Goal: Task Accomplishment & Management: Manage account settings

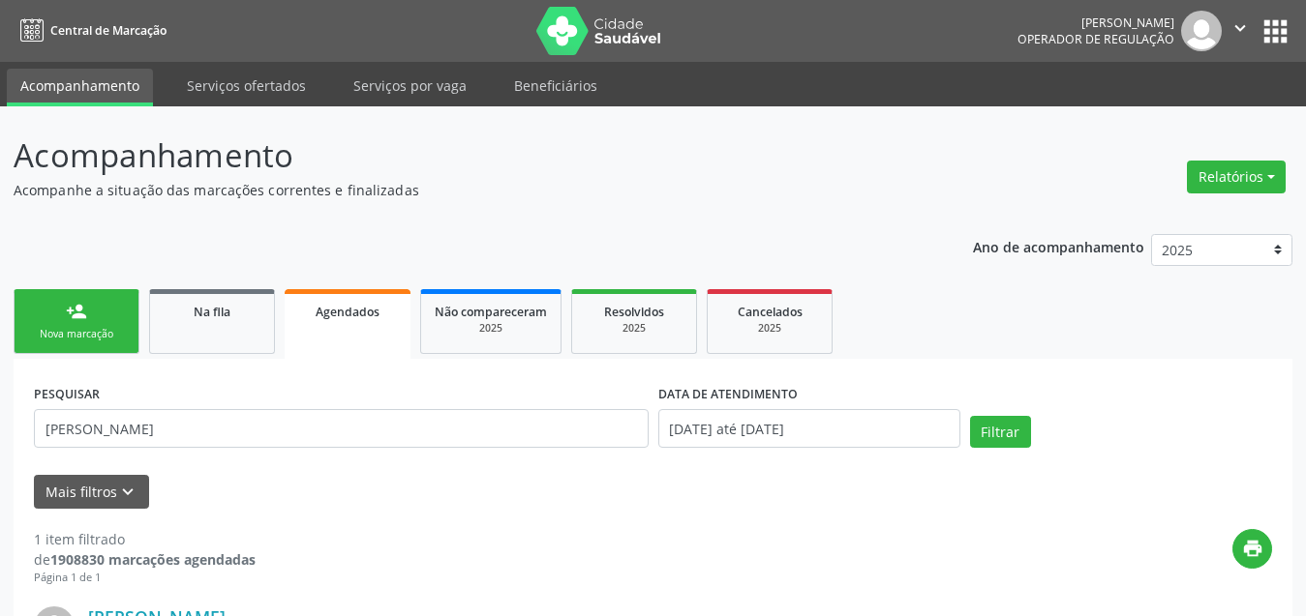
scroll to position [290, 0]
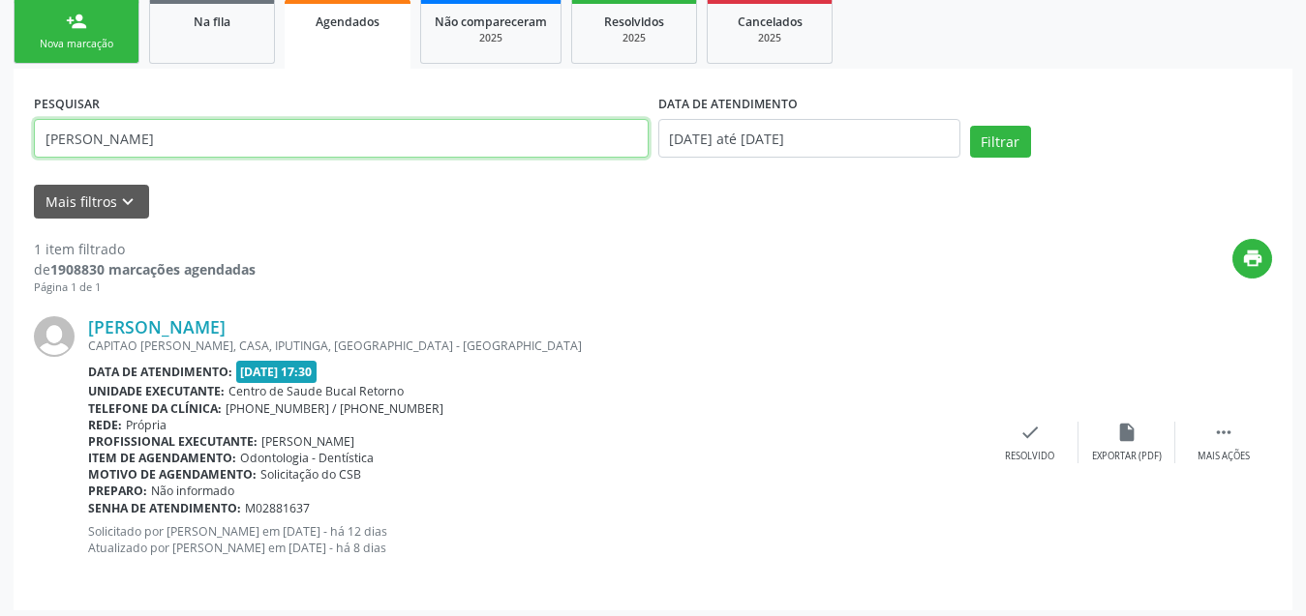
click at [484, 136] on input "[PERSON_NAME]" at bounding box center [341, 138] width 615 height 39
click at [344, 145] on input "text" at bounding box center [341, 138] width 615 height 39
paste input "[PERSON_NAME]"
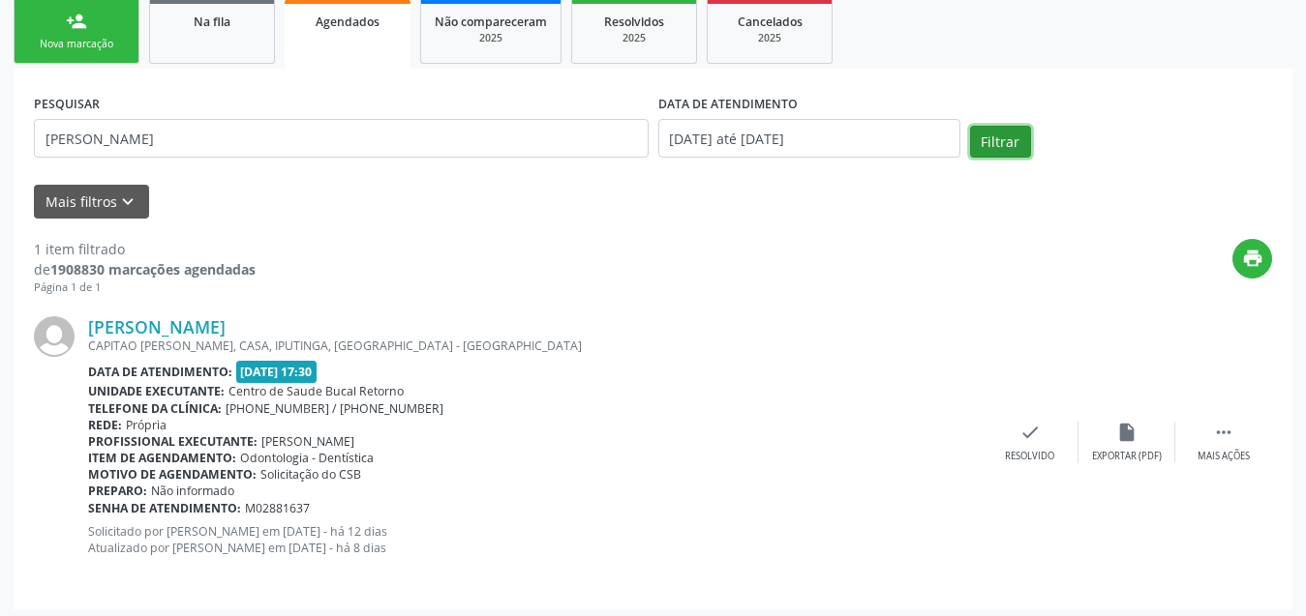
drag, startPoint x: 994, startPoint y: 144, endPoint x: 191, endPoint y: 38, distance: 810.3
click at [993, 144] on button "Filtrar" at bounding box center [1000, 142] width 61 height 33
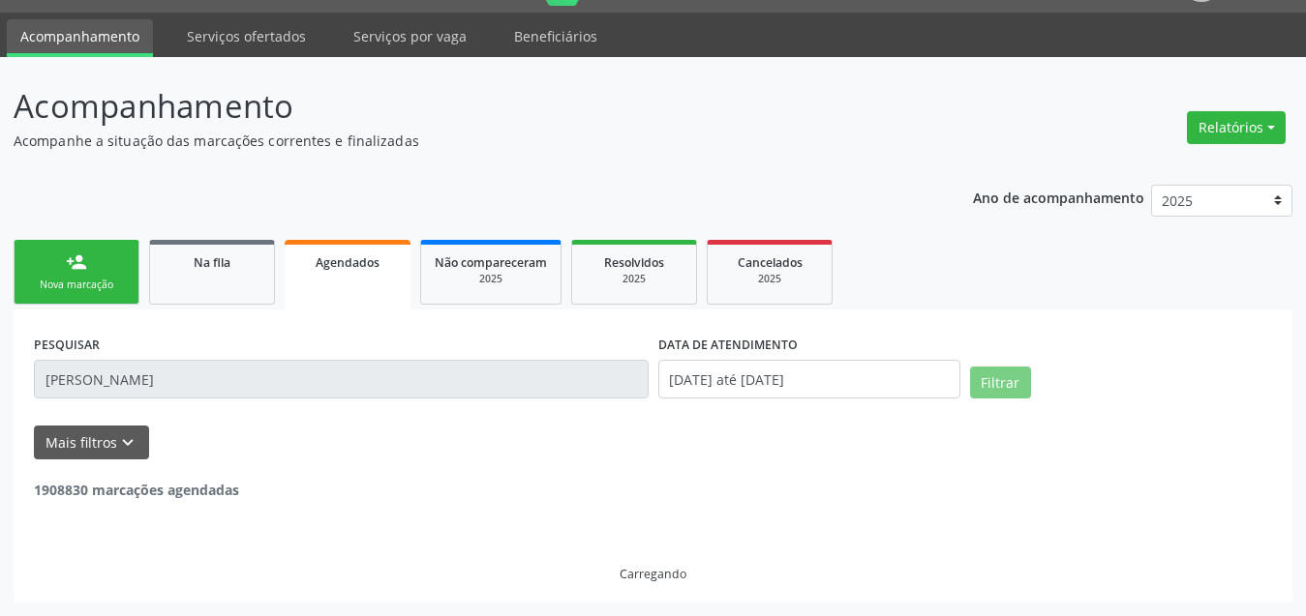
scroll to position [0, 0]
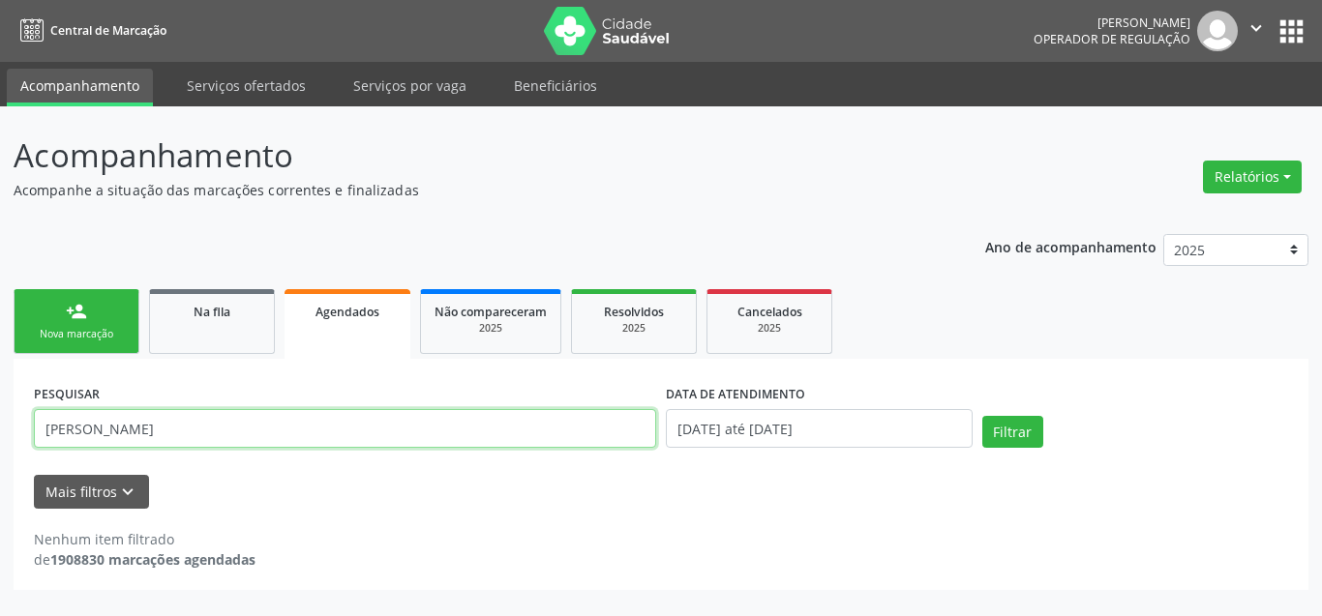
click at [412, 434] on input "[PERSON_NAME]" at bounding box center [345, 428] width 622 height 39
paste input "[PERSON_NAME]"
type input "[PERSON_NAME]"
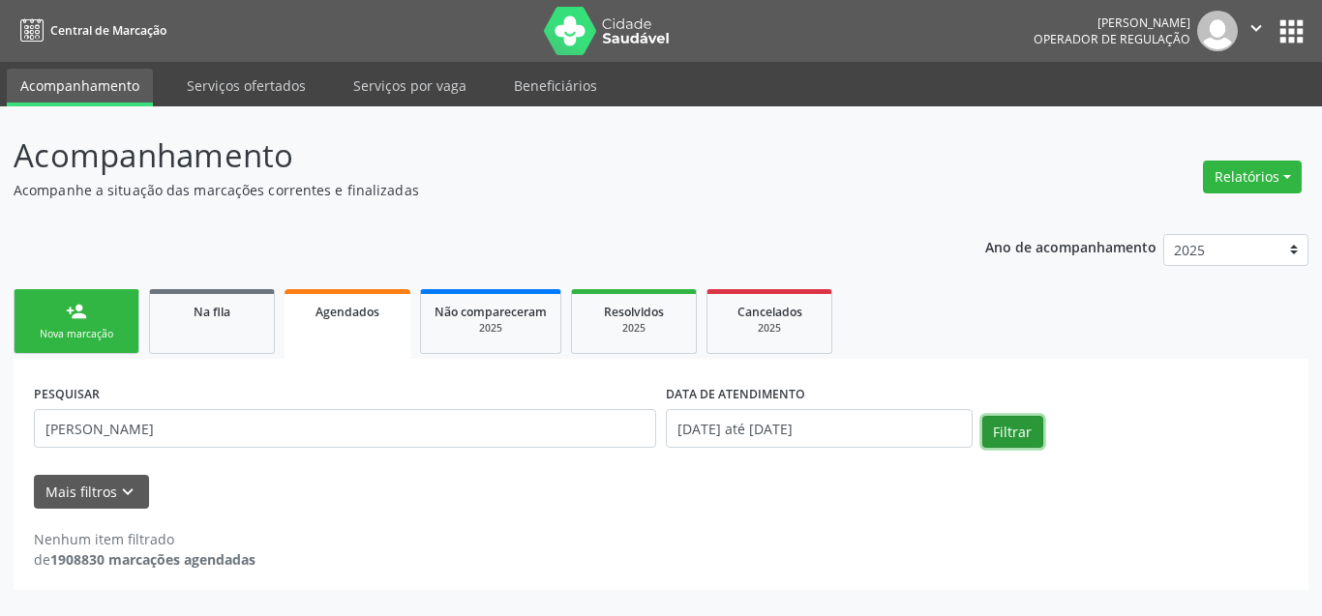
click at [1017, 441] on button "Filtrar" at bounding box center [1012, 432] width 61 height 33
click at [856, 431] on input "[DATE] até [DATE]" at bounding box center [819, 428] width 307 height 39
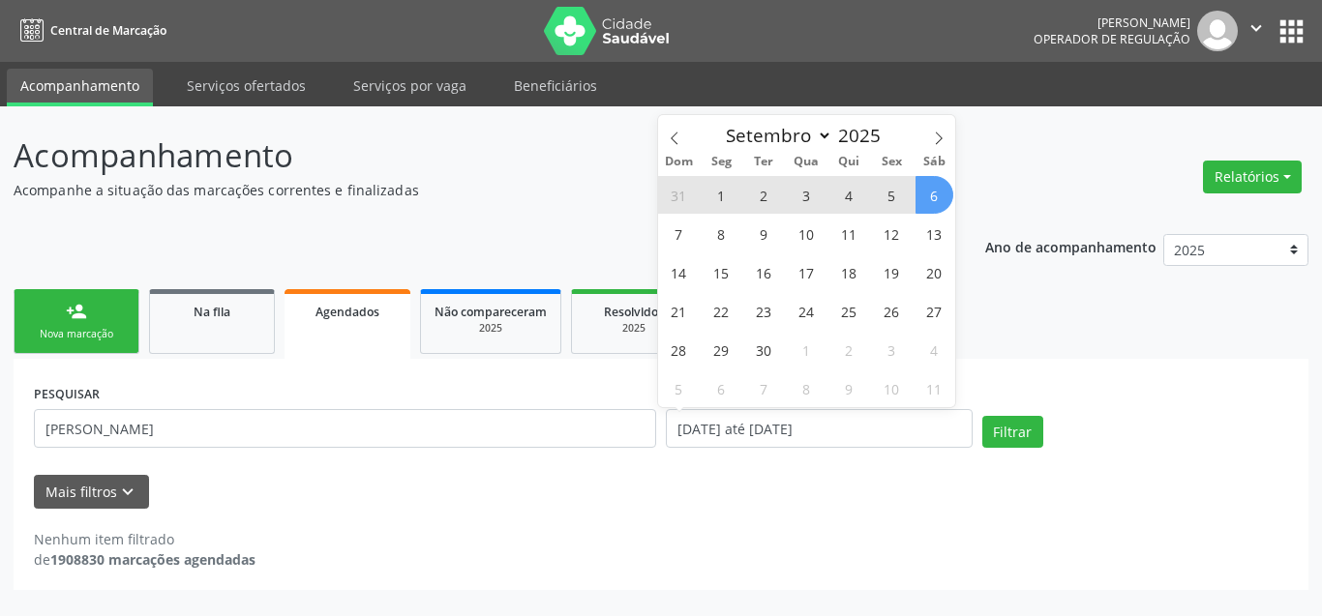
click at [483, 481] on div "Mais filtros keyboard_arrow_down" at bounding box center [661, 492] width 1264 height 34
click at [728, 436] on input "[DATE] até [DATE]" at bounding box center [819, 428] width 307 height 39
click at [679, 132] on icon at bounding box center [675, 139] width 14 height 14
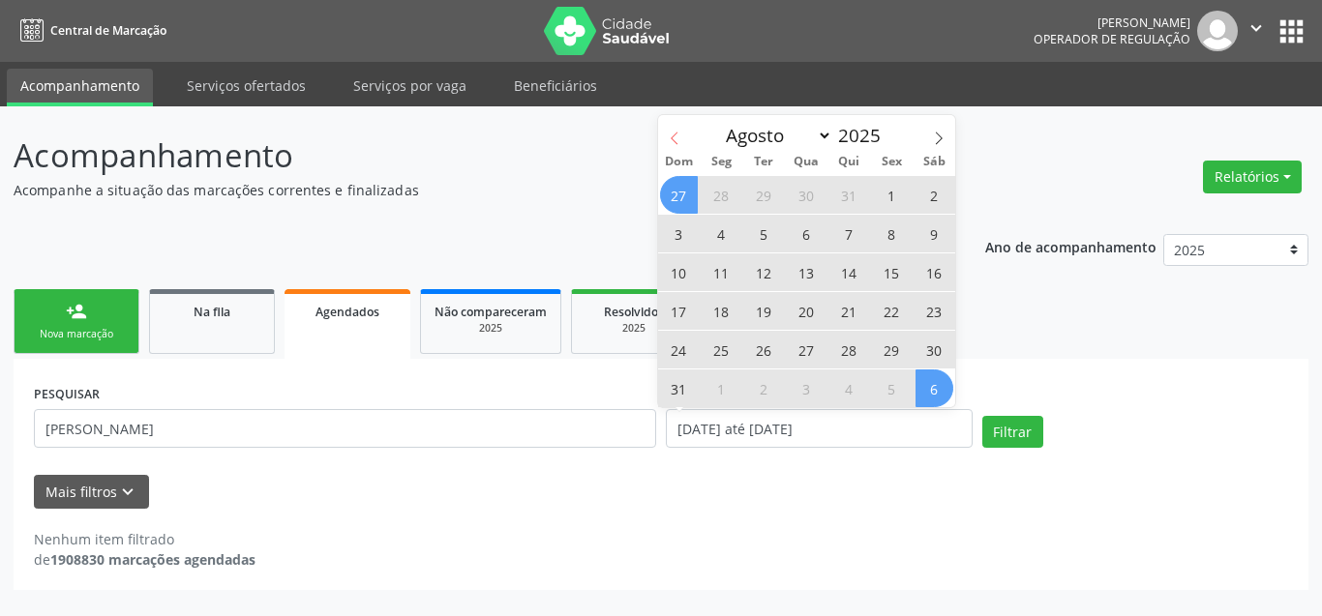
click at [678, 130] on span at bounding box center [674, 131] width 33 height 33
select select "6"
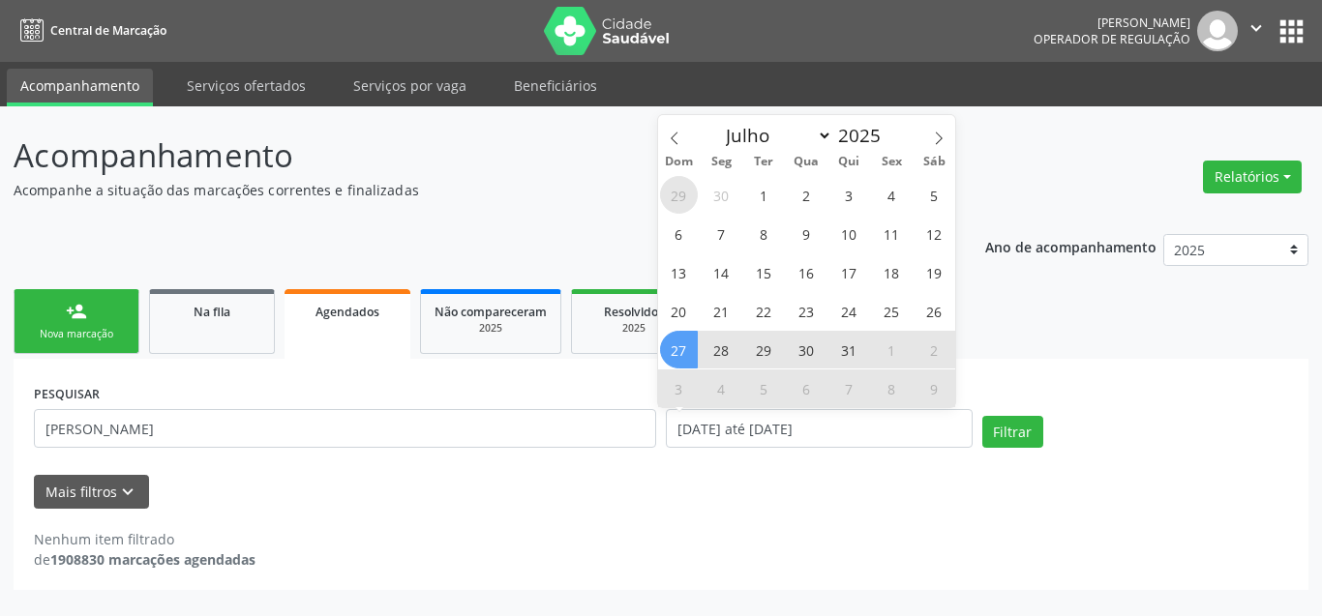
click at [683, 200] on span "29" at bounding box center [679, 195] width 38 height 38
type input "[DATE]"
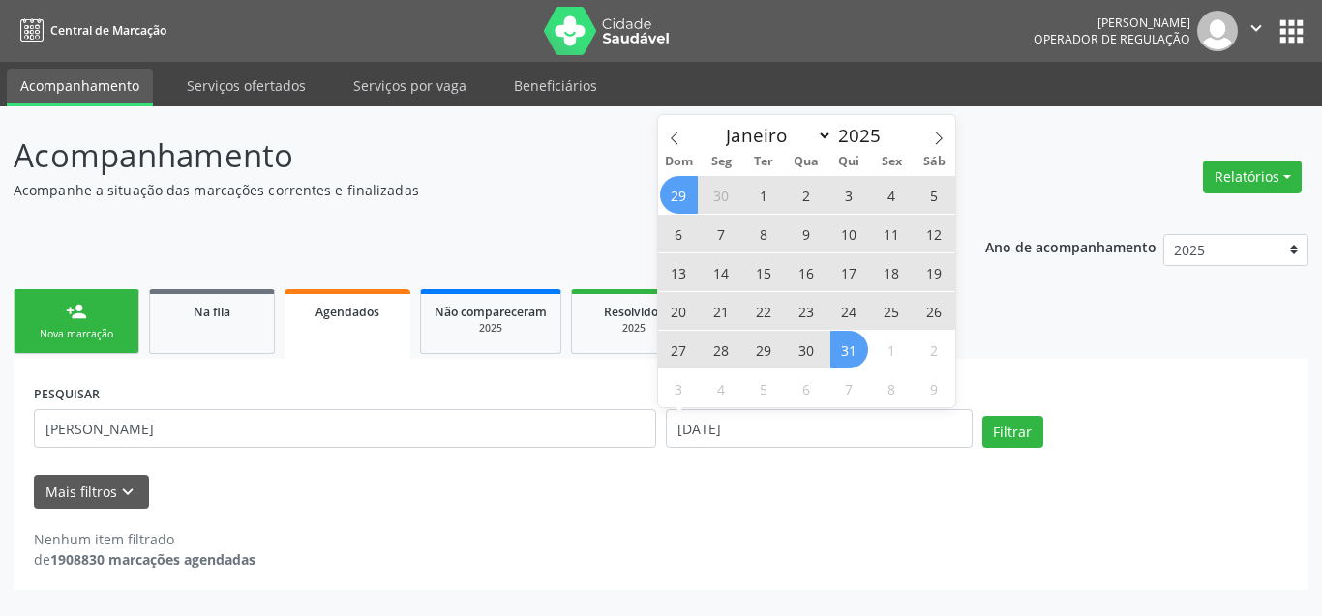
click at [854, 352] on span "31" at bounding box center [849, 350] width 38 height 38
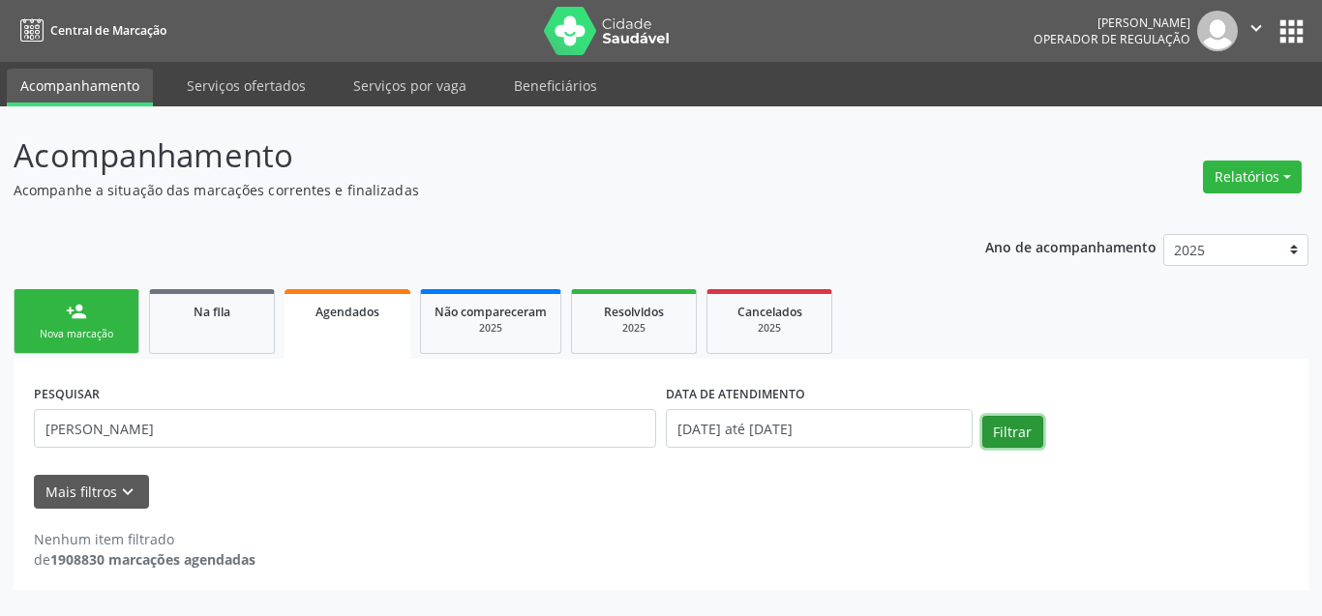
drag, startPoint x: 1017, startPoint y: 429, endPoint x: 924, endPoint y: 350, distance: 121.6
click at [1008, 427] on button "Filtrar" at bounding box center [1012, 432] width 61 height 33
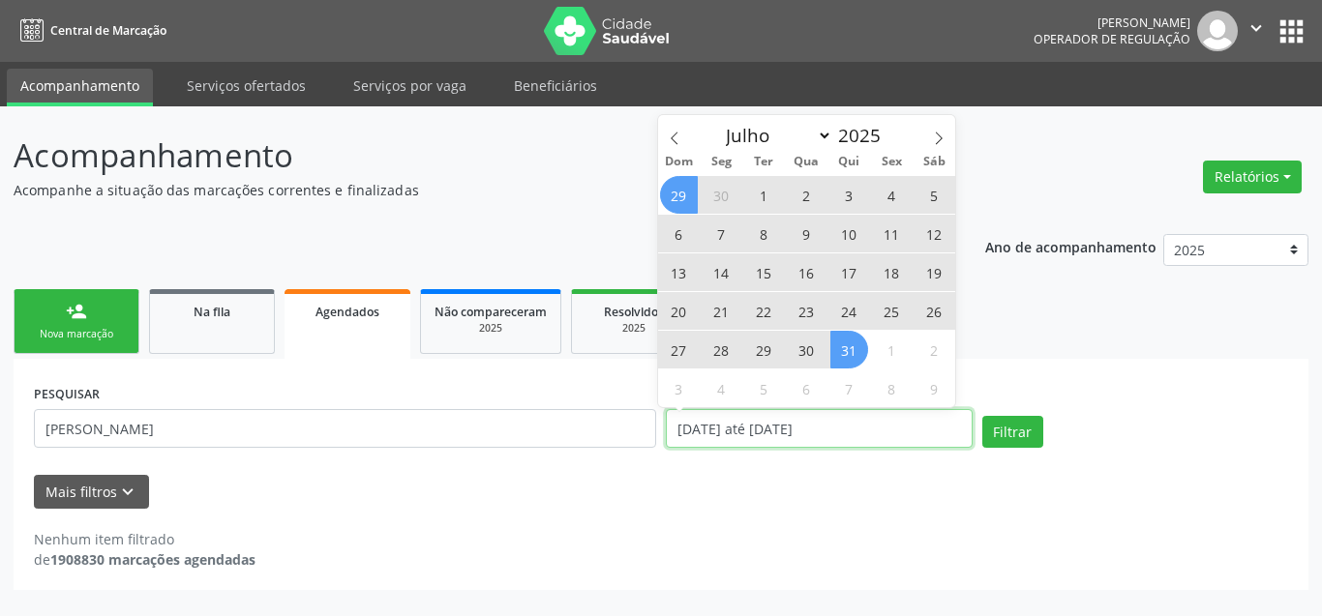
click at [898, 432] on input "[DATE] até [DATE]" at bounding box center [819, 428] width 307 height 39
click at [940, 141] on icon at bounding box center [939, 139] width 14 height 14
select select "7"
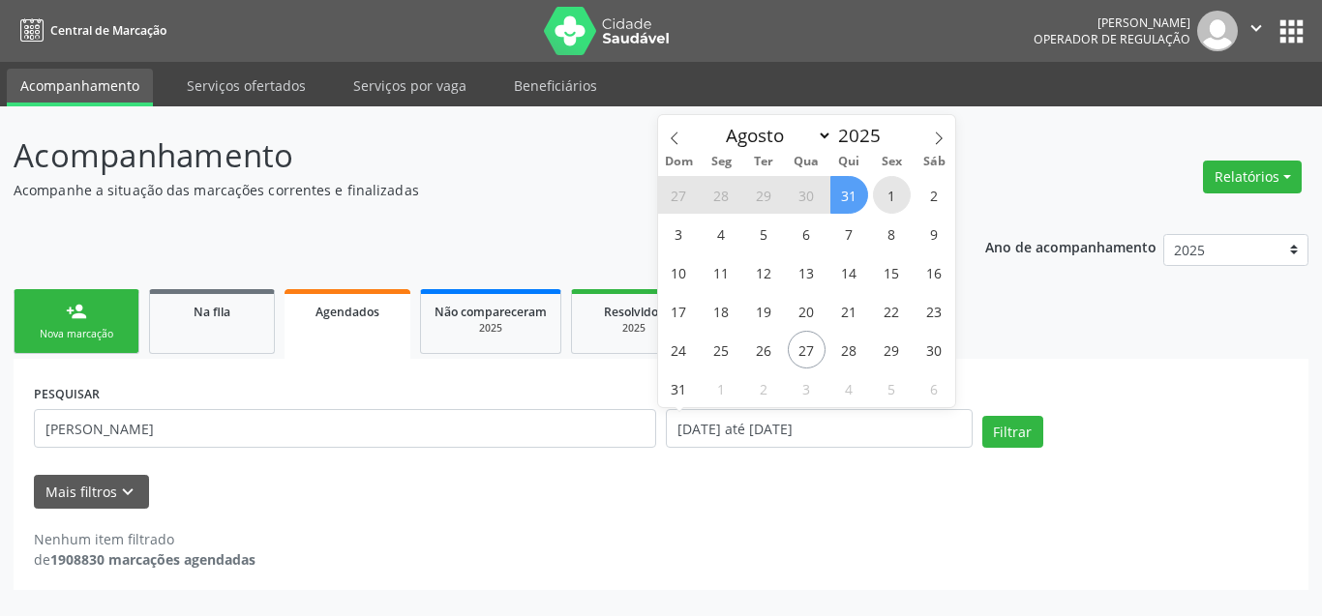
click at [892, 189] on span "1" at bounding box center [892, 195] width 38 height 38
type input "[DATE]"
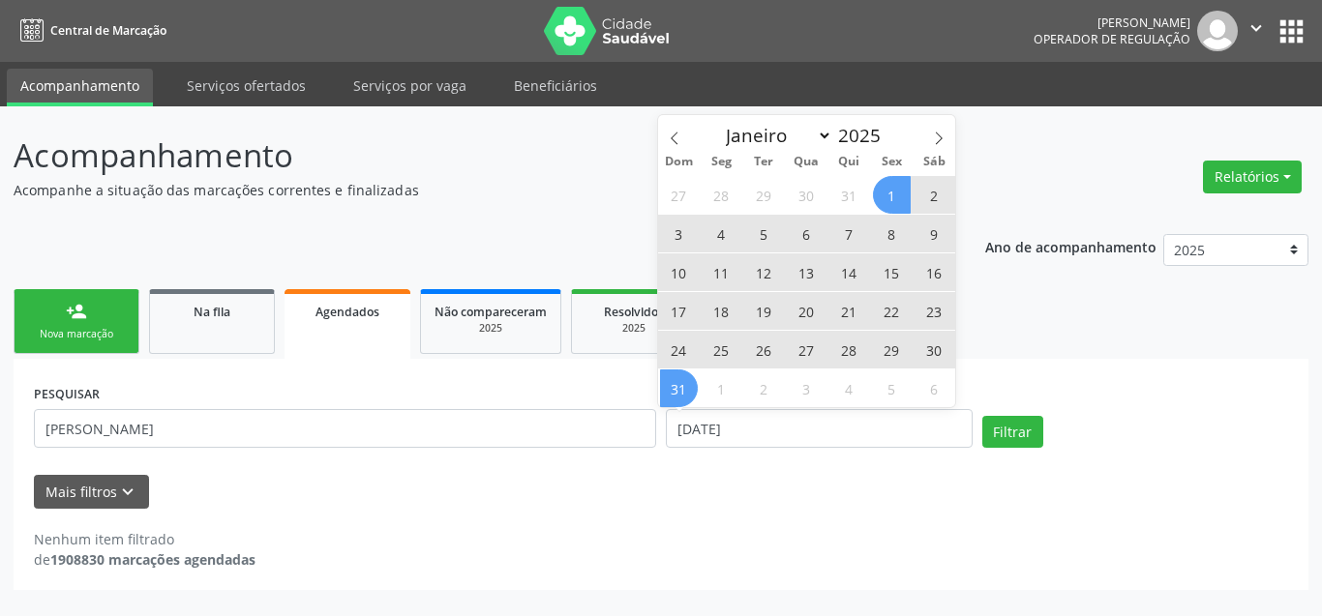
click at [683, 381] on span "31" at bounding box center [679, 389] width 38 height 38
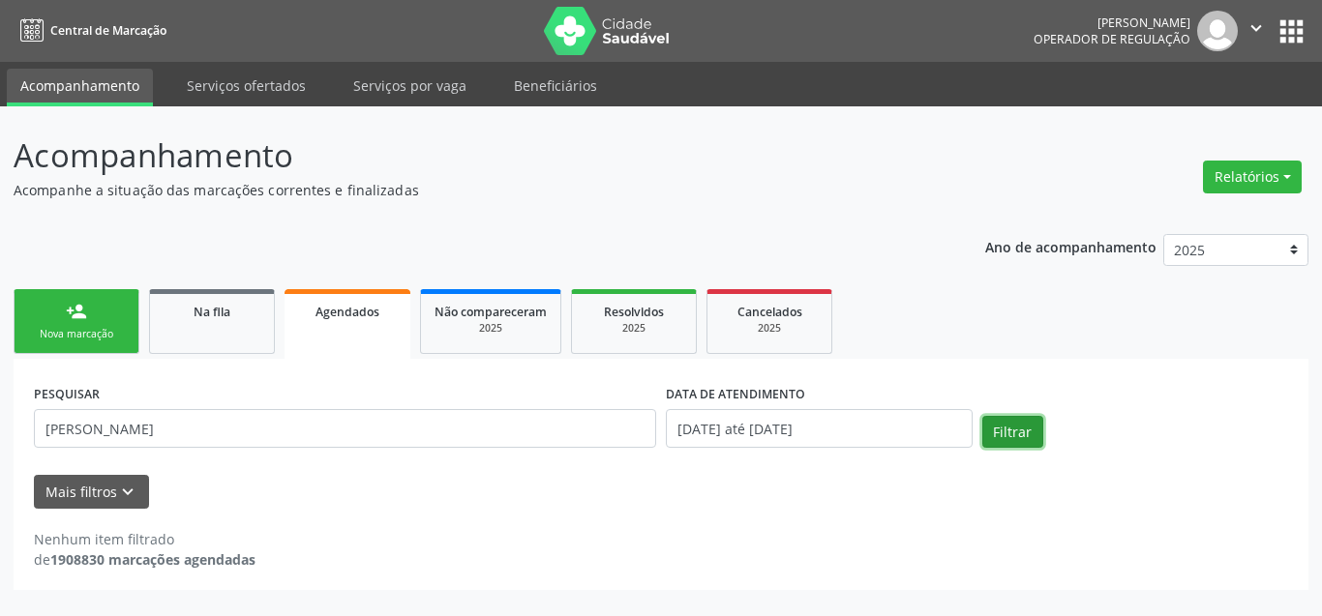
click at [1022, 433] on button "Filtrar" at bounding box center [1012, 432] width 61 height 33
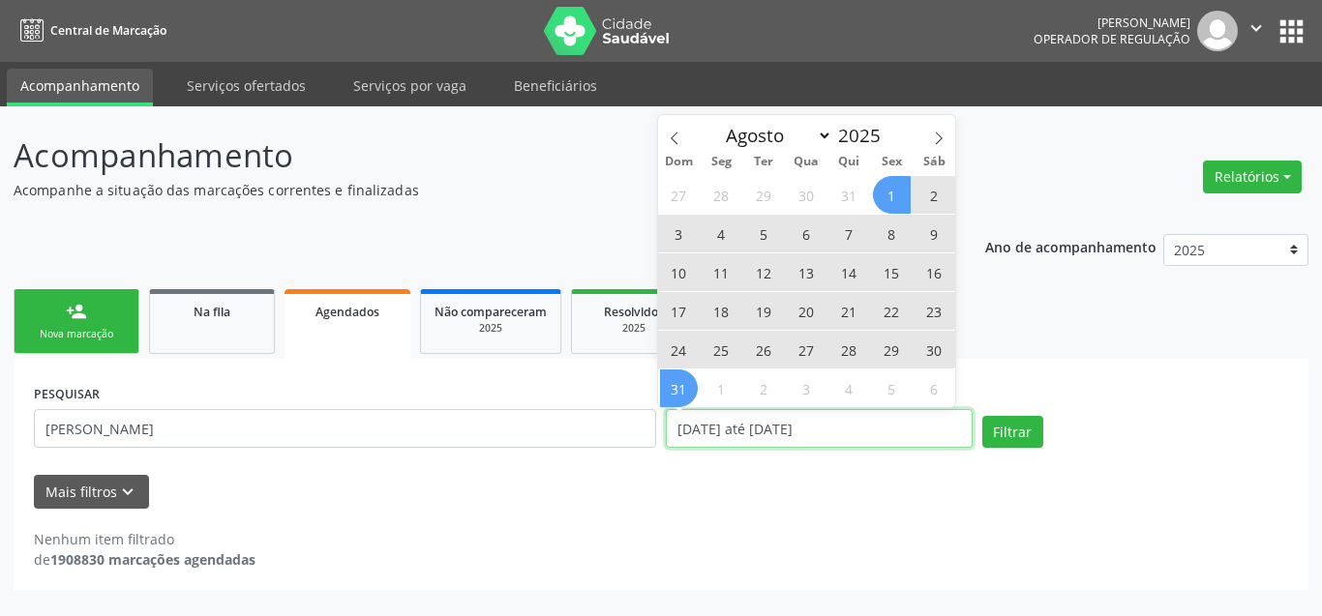
click at [907, 435] on input "[DATE] até [DATE]" at bounding box center [819, 428] width 307 height 39
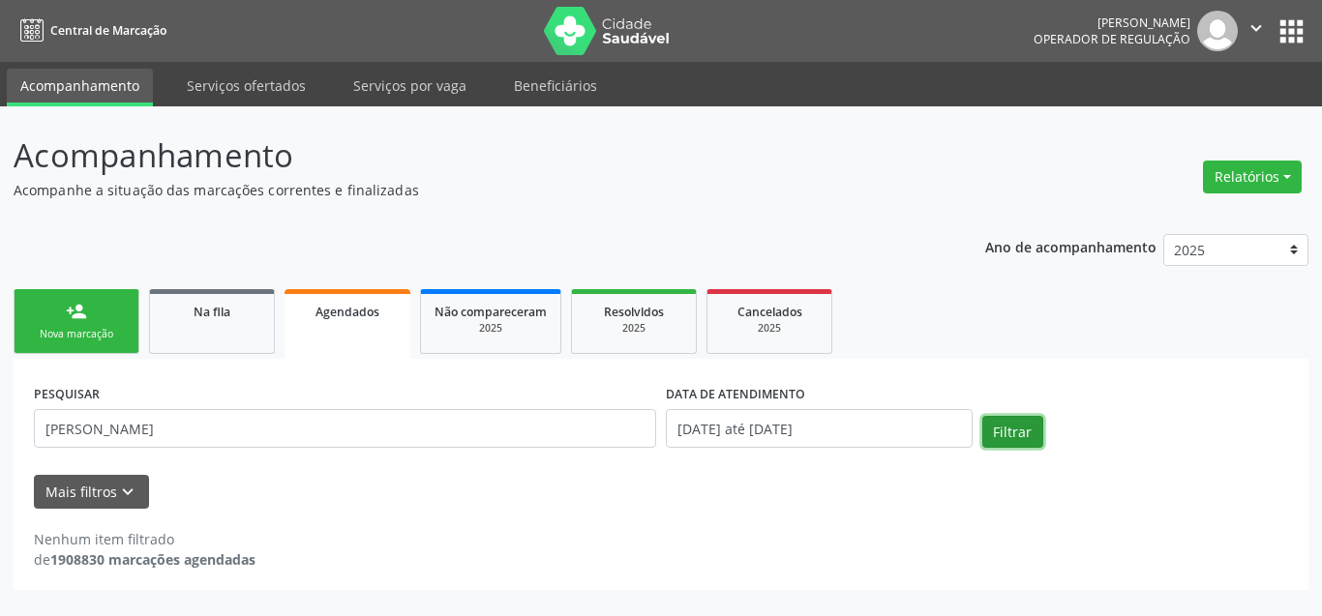
drag, startPoint x: 1036, startPoint y: 416, endPoint x: 1004, endPoint y: 420, distance: 33.1
click at [1004, 420] on button "Filtrar" at bounding box center [1012, 432] width 61 height 33
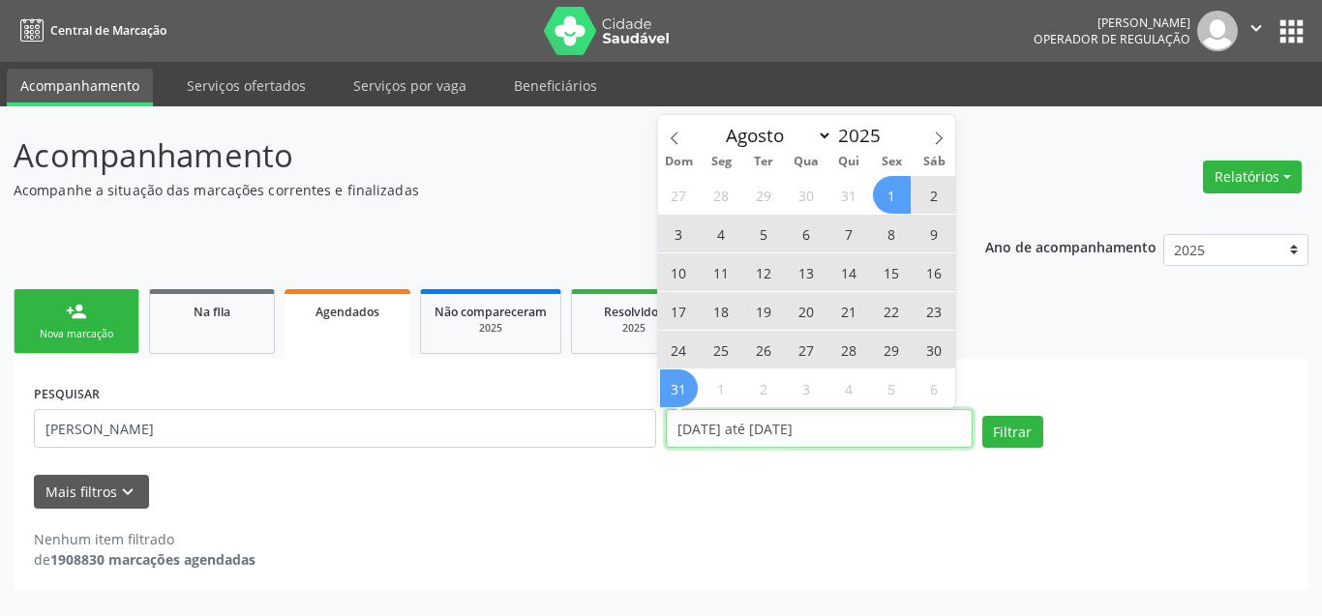
click at [799, 433] on input "[DATE] até [DATE]" at bounding box center [819, 428] width 307 height 39
click at [676, 385] on span "31" at bounding box center [679, 389] width 38 height 38
type input "[DATE]"
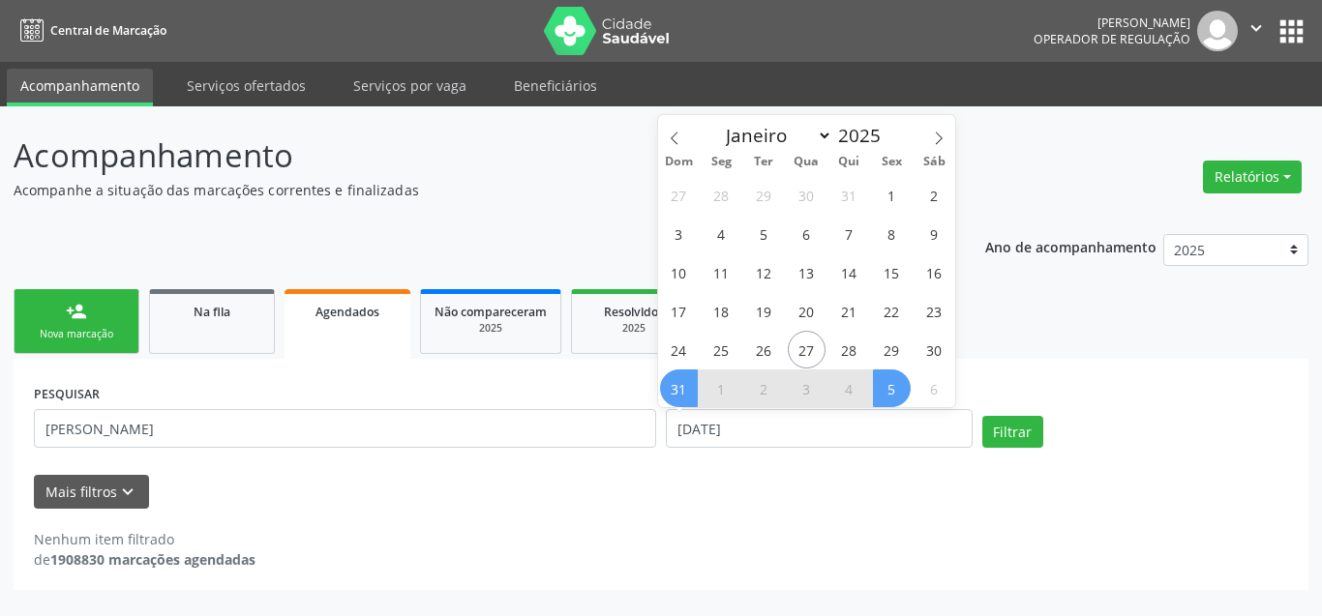
click at [909, 393] on span "5" at bounding box center [892, 389] width 38 height 38
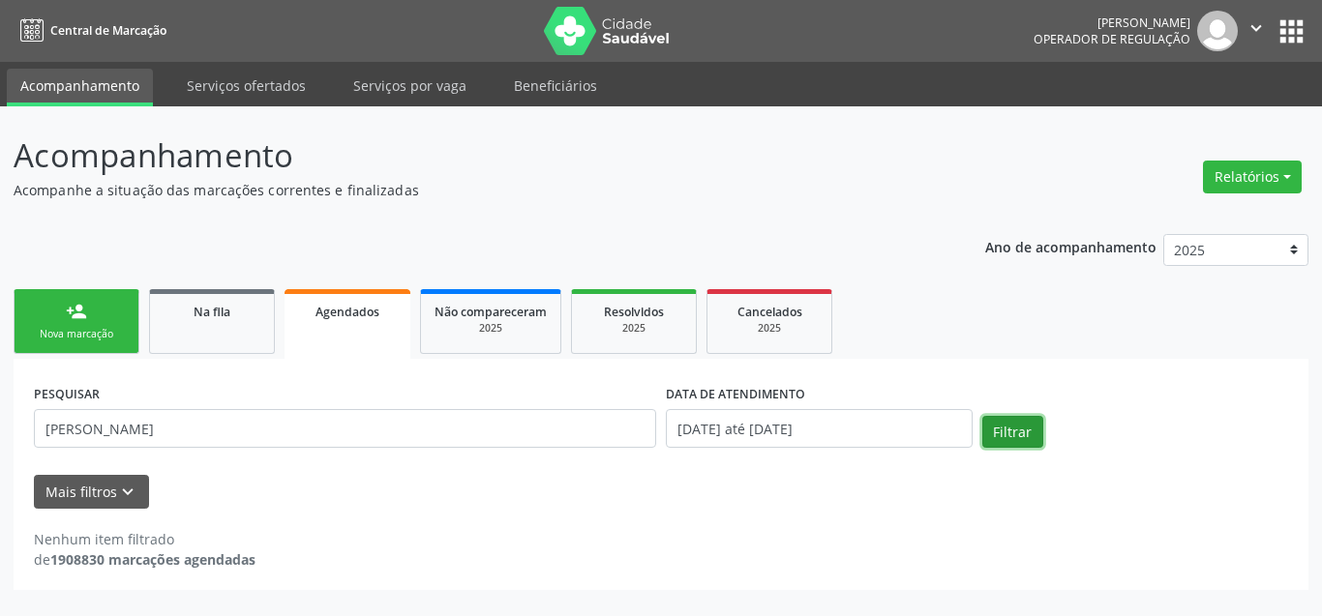
click at [996, 435] on button "Filtrar" at bounding box center [1012, 432] width 61 height 33
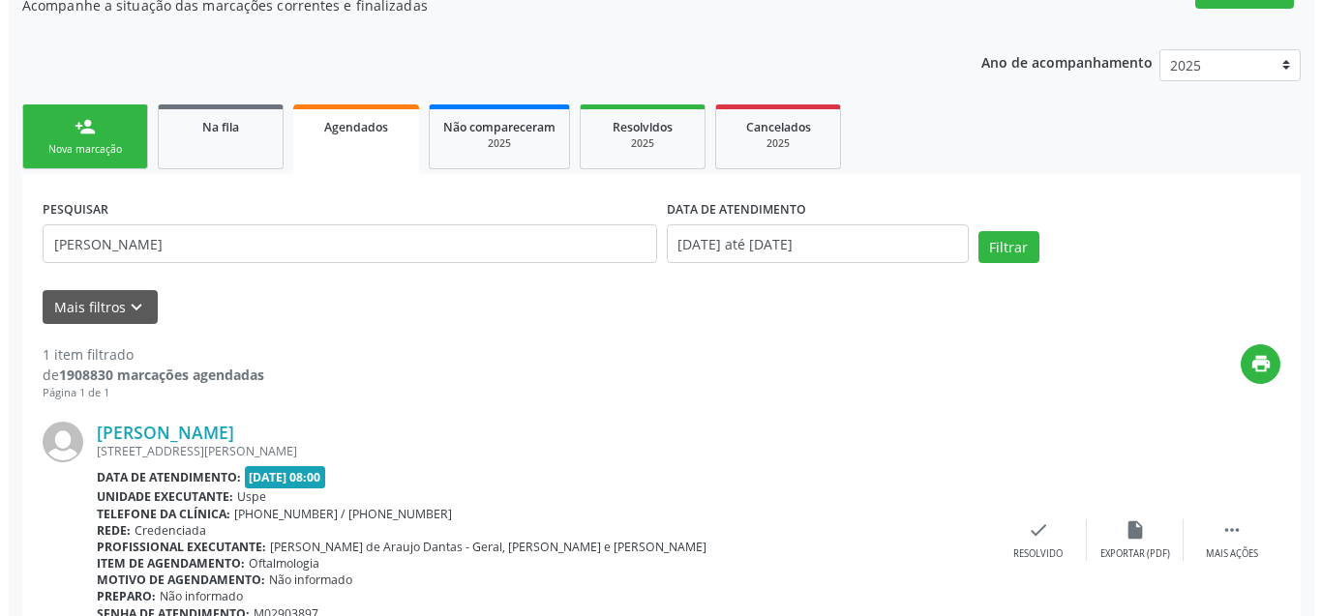
scroll to position [282, 0]
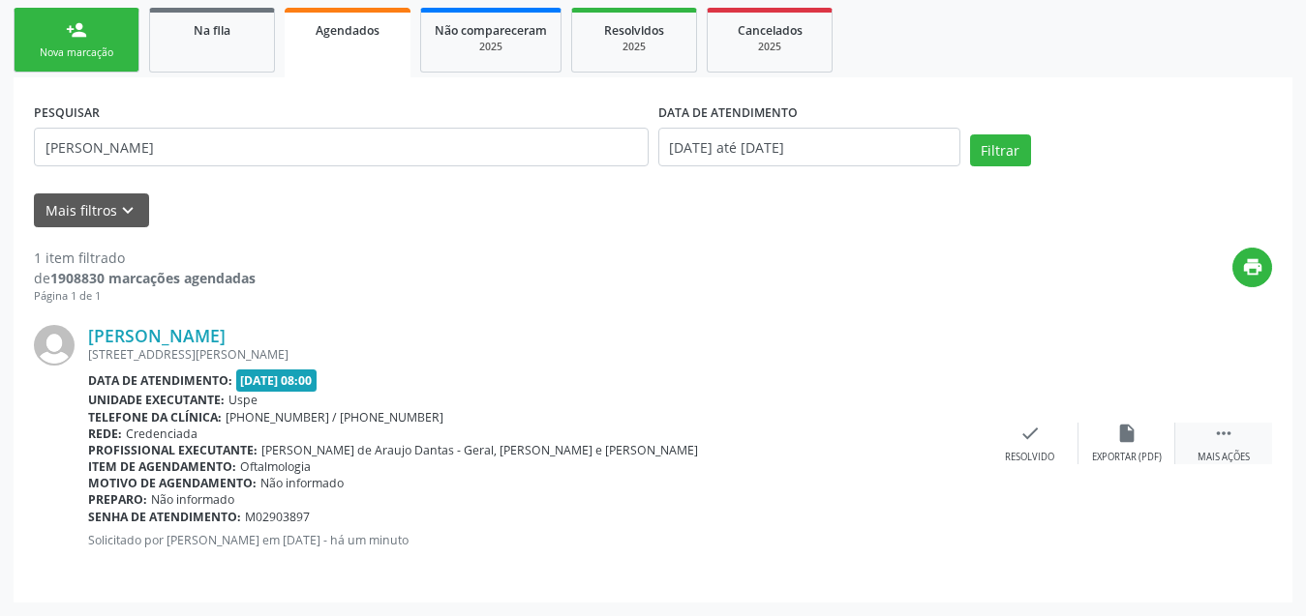
click at [1228, 435] on icon "" at bounding box center [1223, 433] width 21 height 21
click at [934, 430] on icon "cancel" at bounding box center [932, 433] width 21 height 21
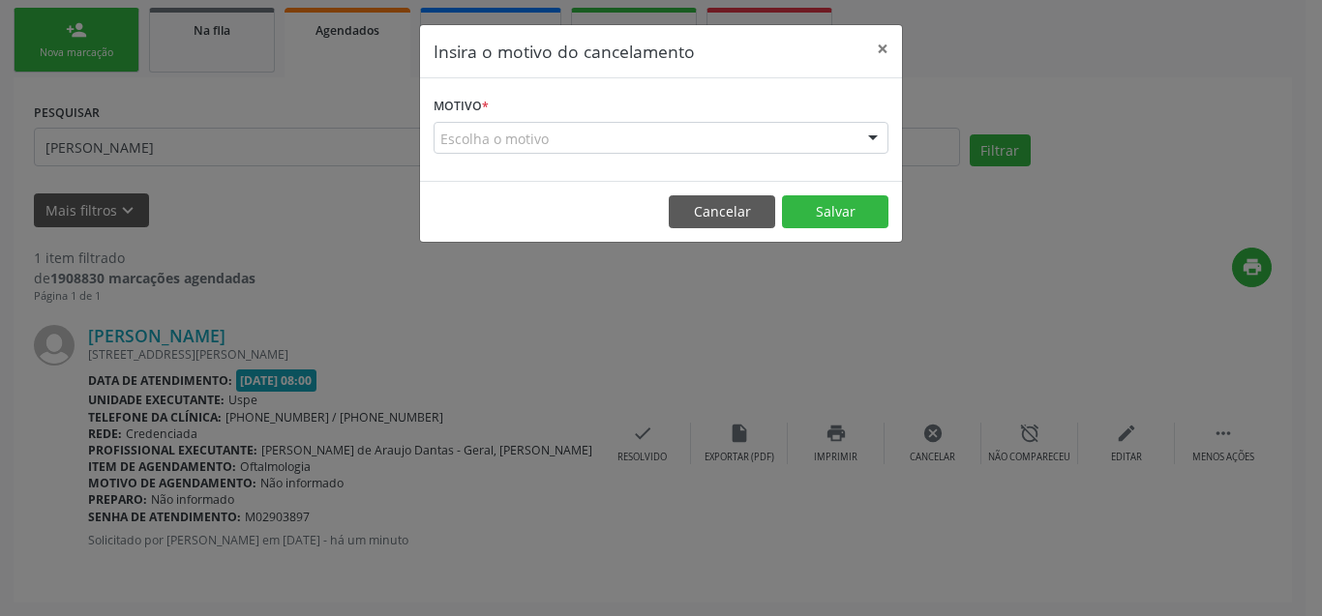
click at [706, 135] on div "Escolha o motivo" at bounding box center [661, 138] width 455 height 33
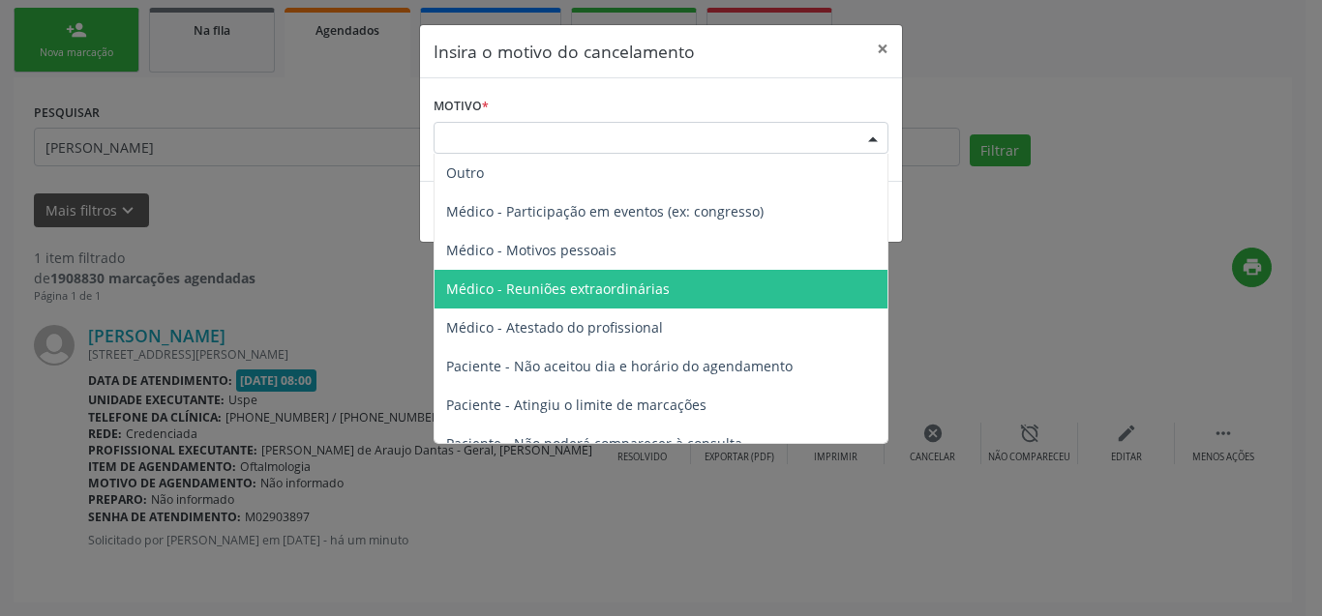
scroll to position [98, 0]
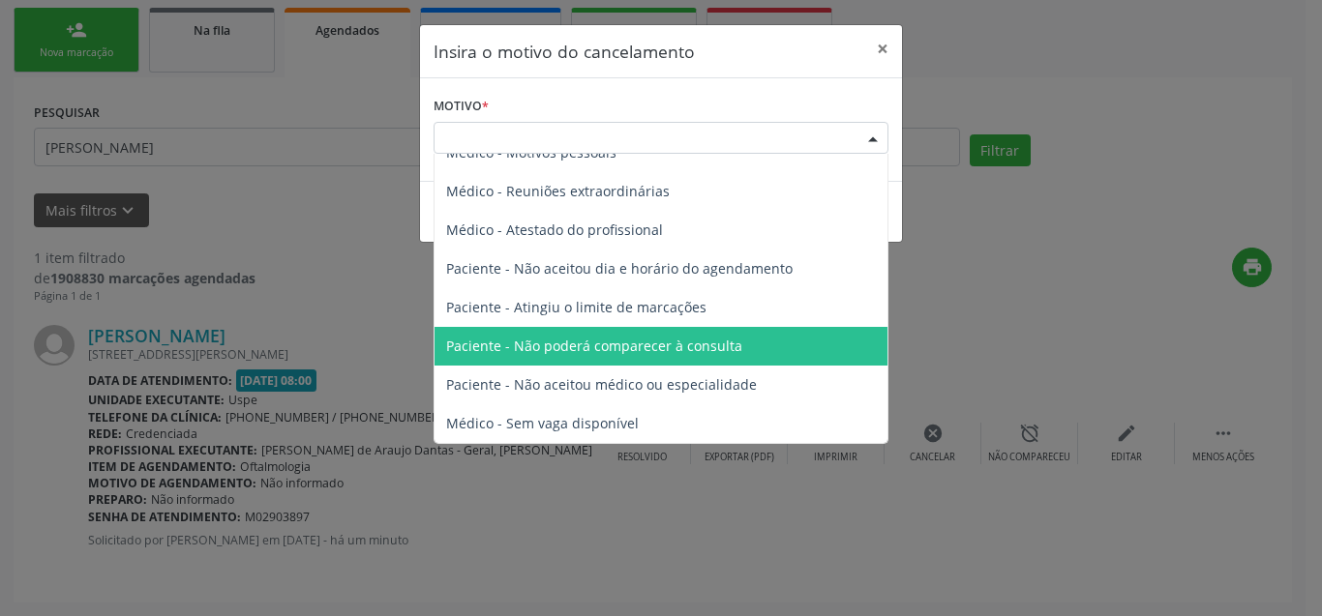
click at [642, 344] on span "Paciente - Não poderá comparecer à consulta" at bounding box center [594, 346] width 296 height 18
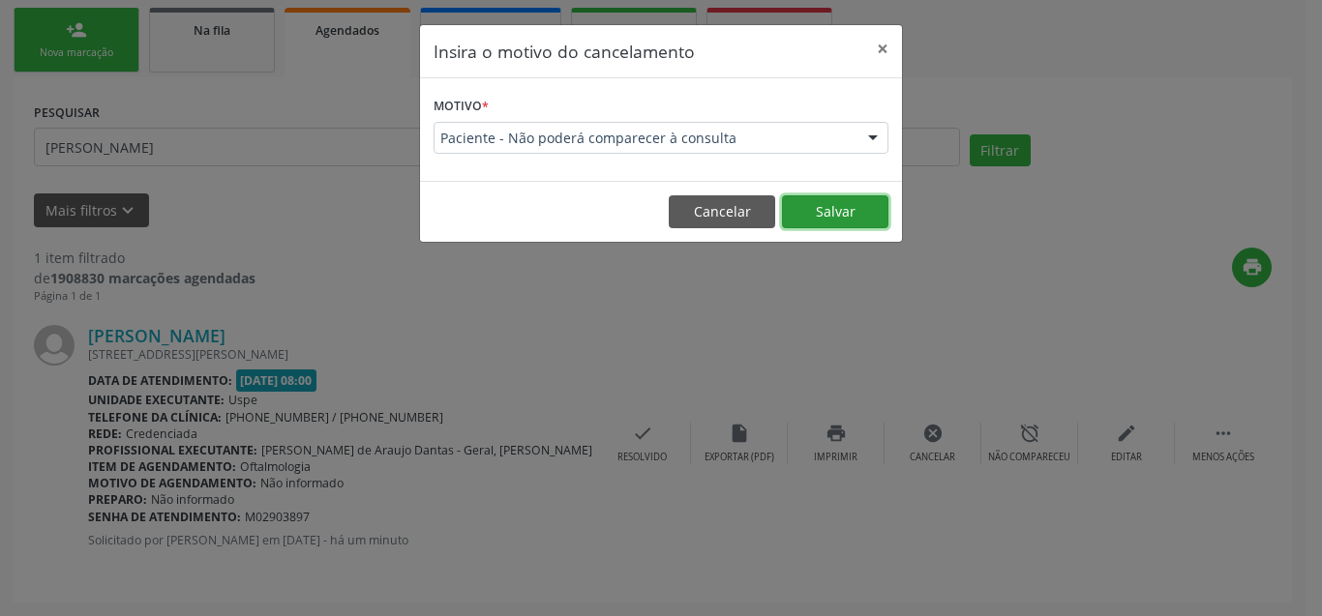
click at [814, 213] on button "Salvar" at bounding box center [835, 211] width 106 height 33
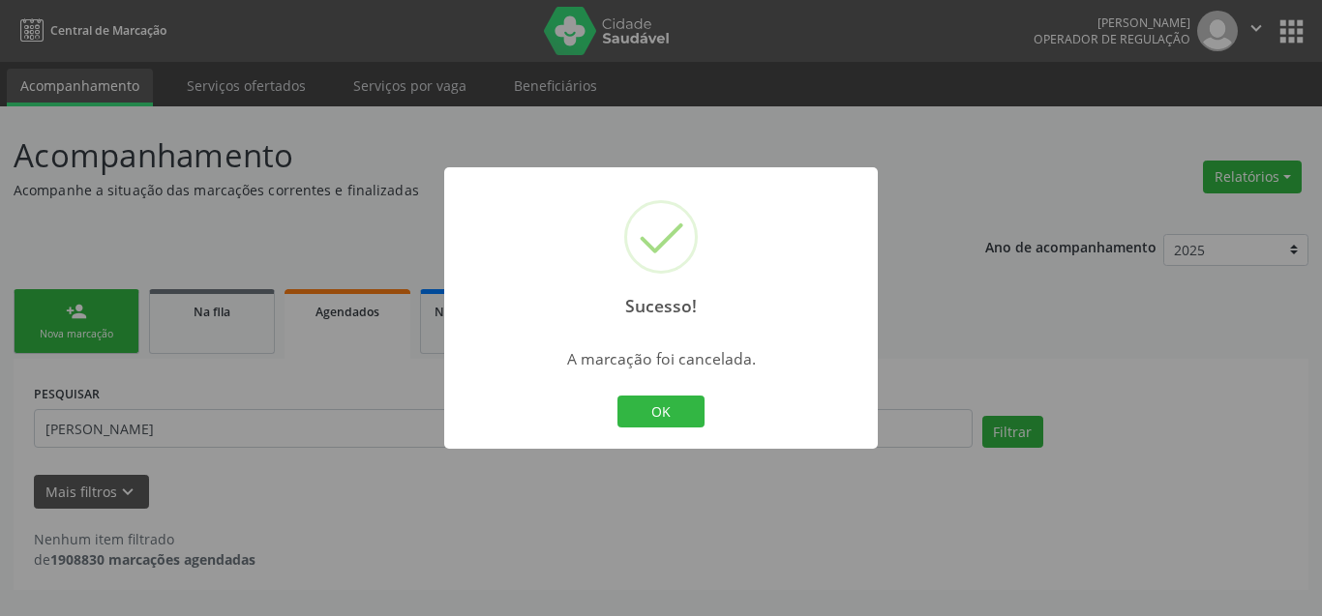
scroll to position [0, 0]
drag, startPoint x: 663, startPoint y: 399, endPoint x: 390, endPoint y: 98, distance: 406.3
click at [631, 383] on div "Sucesso! × A marcação foi cancelada. OK Cancel" at bounding box center [661, 308] width 434 height 283
